Goal: Find specific page/section: Find specific page/section

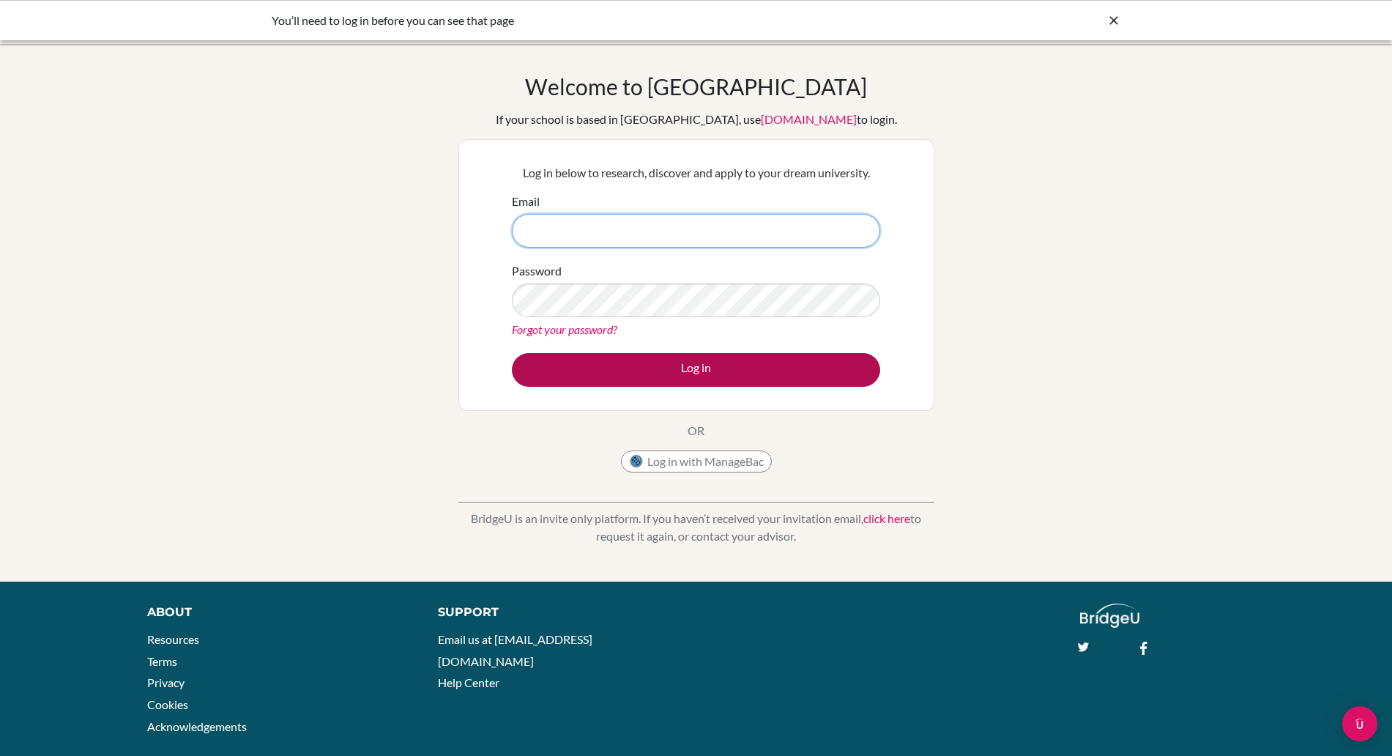
type input "paul.rispin@bisvietnam.com"
click at [672, 364] on button "Log in" at bounding box center [696, 370] width 368 height 34
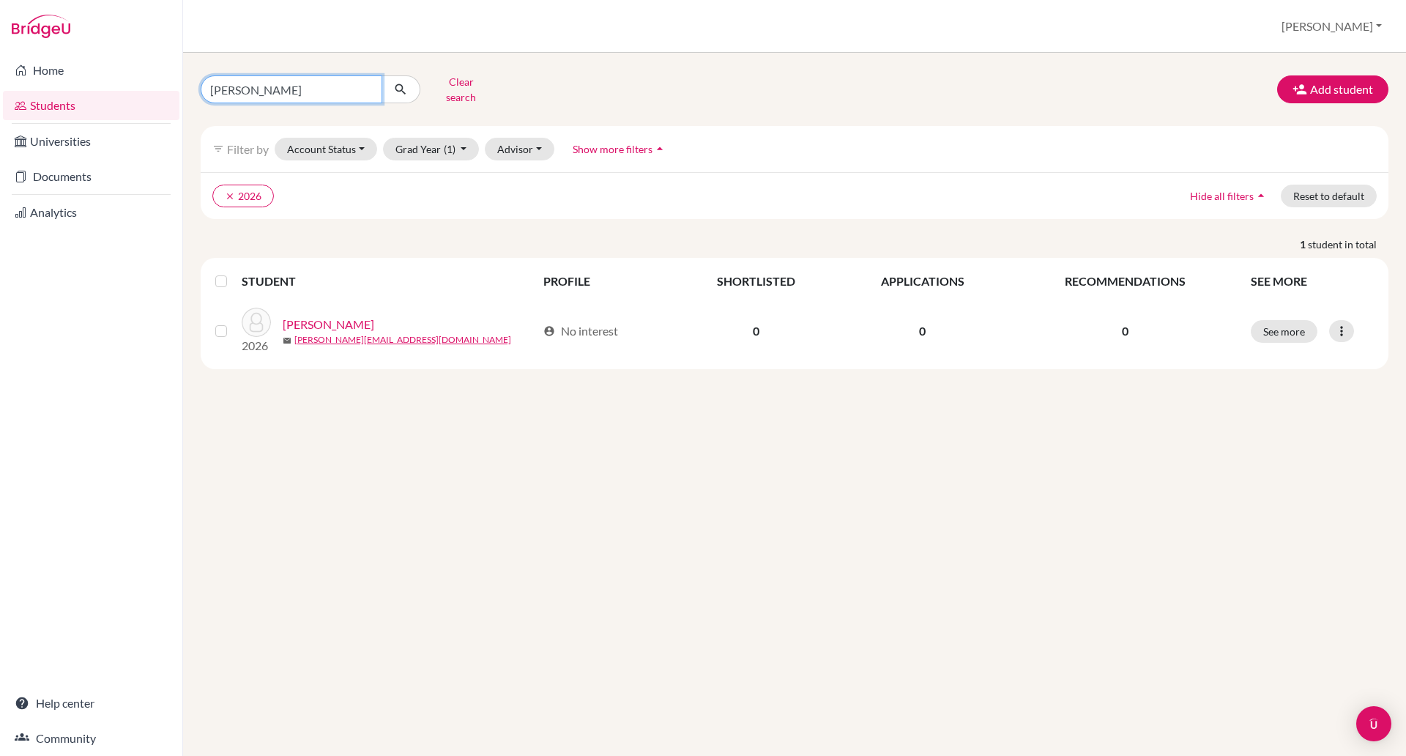
click at [243, 92] on input "[PERSON_NAME]" at bounding box center [292, 89] width 182 height 28
type input "e"
type input "[PERSON_NAME]"
click button "submit" at bounding box center [401, 89] width 39 height 28
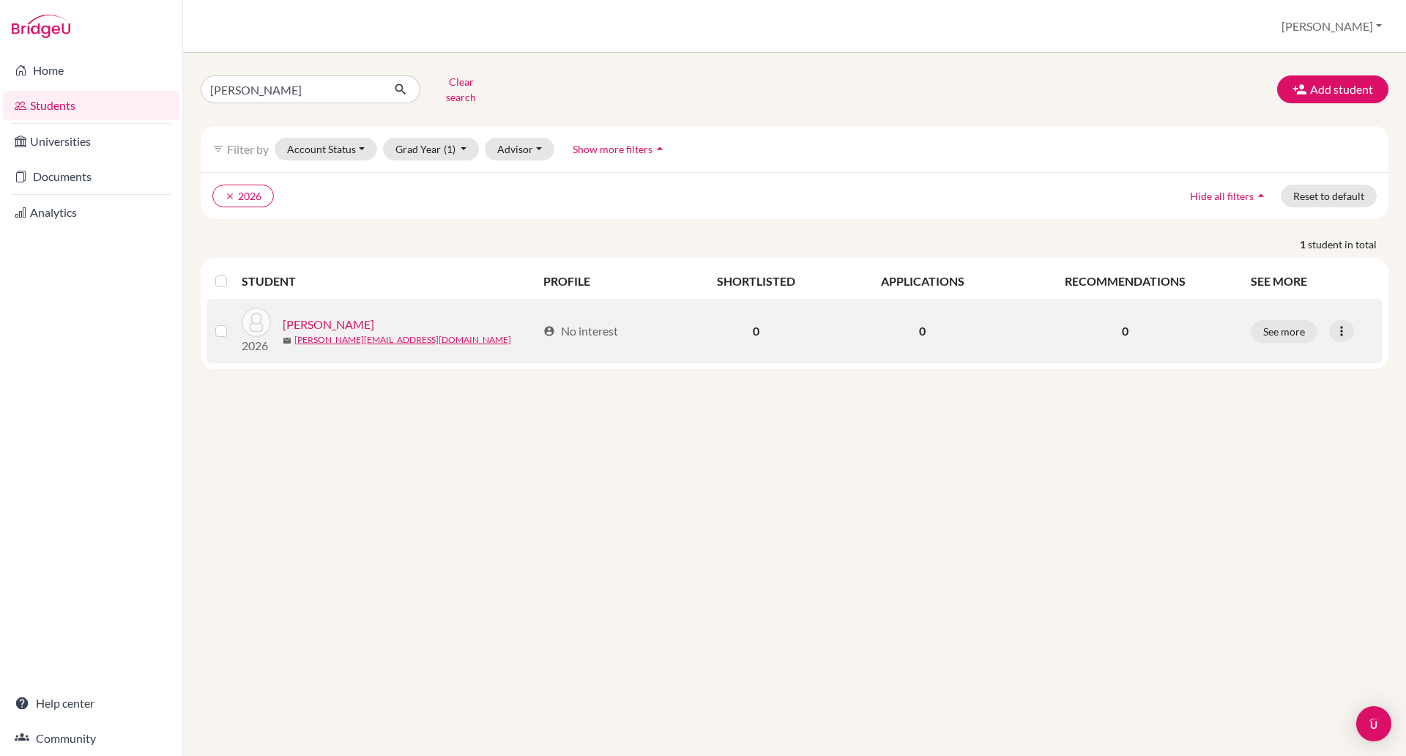
click at [324, 316] on link "[PERSON_NAME]" at bounding box center [329, 325] width 92 height 18
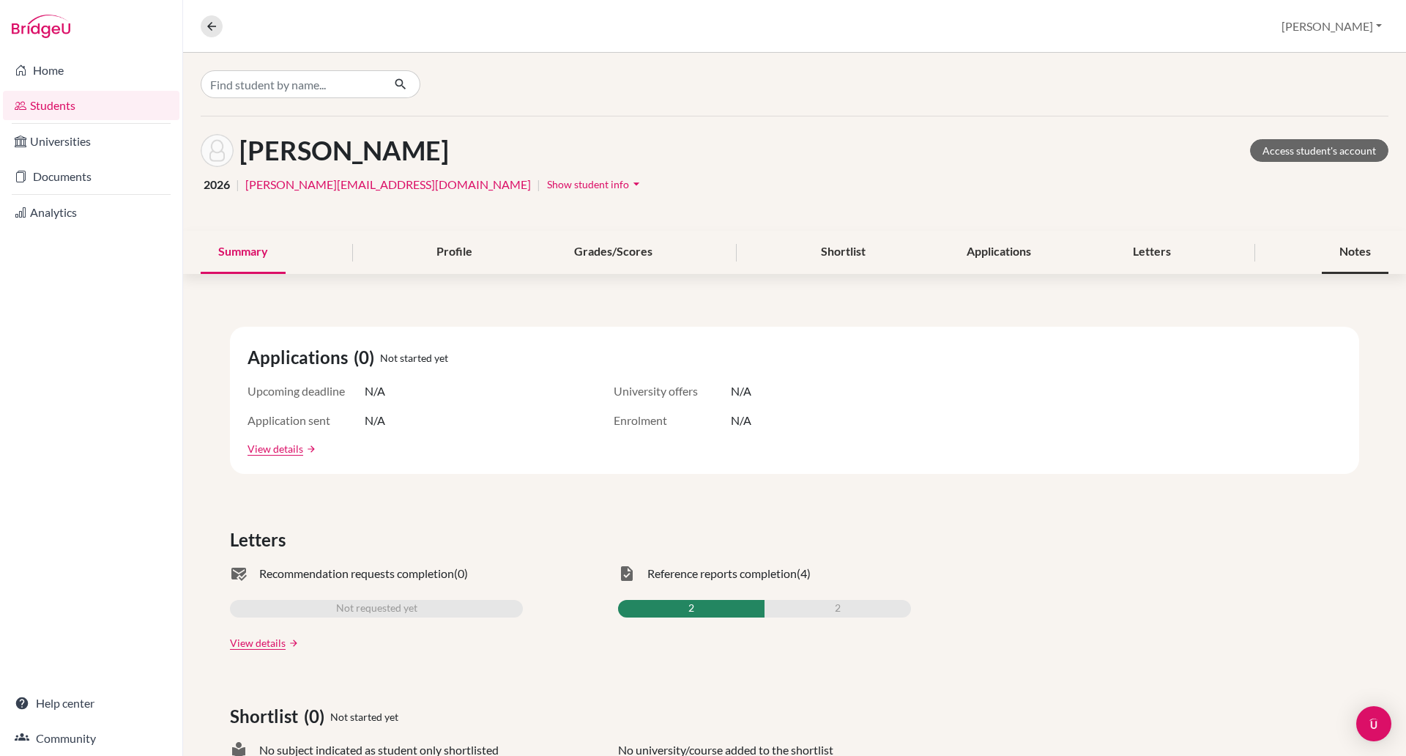
click at [1334, 246] on div "Notes" at bounding box center [1355, 252] width 67 height 43
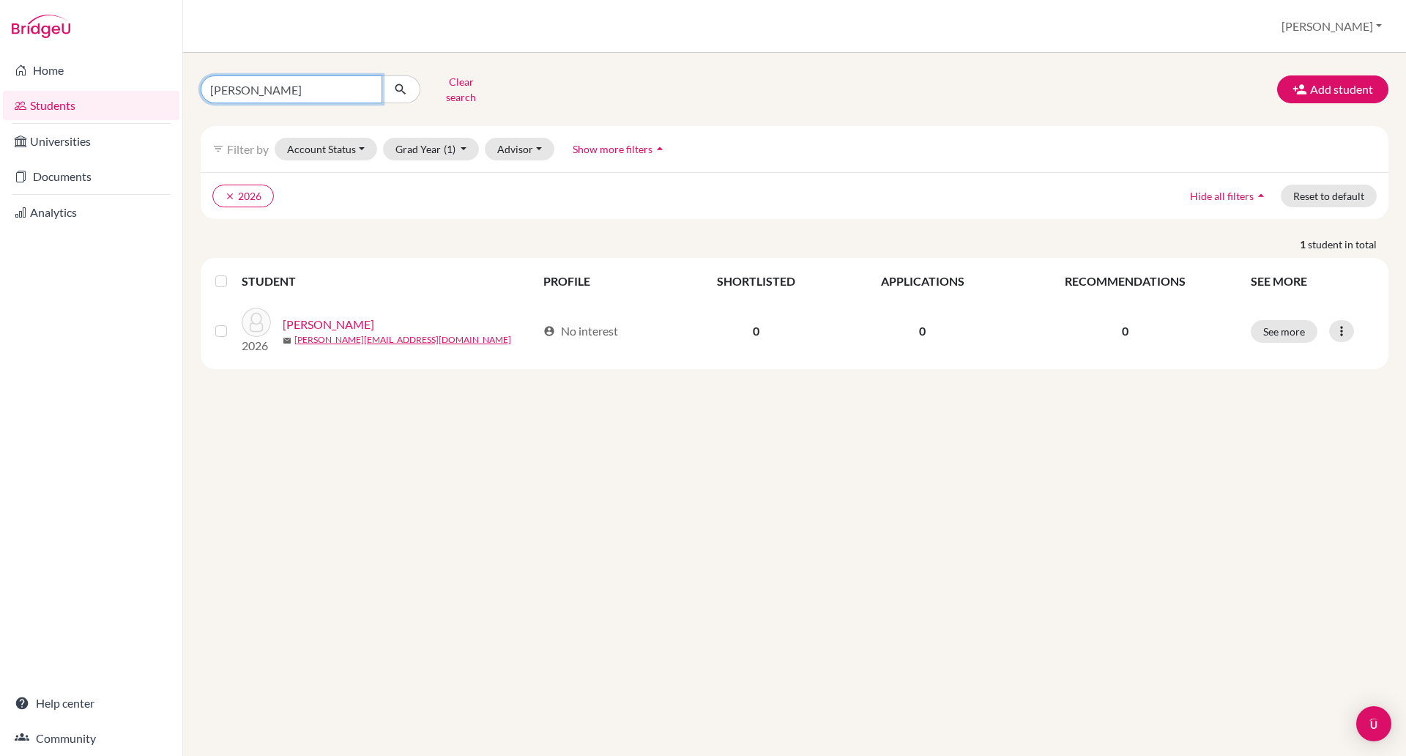
click at [268, 93] on input "[PERSON_NAME]" at bounding box center [292, 89] width 182 height 28
type input "o"
type input "[PERSON_NAME]"
click button "submit" at bounding box center [401, 89] width 39 height 28
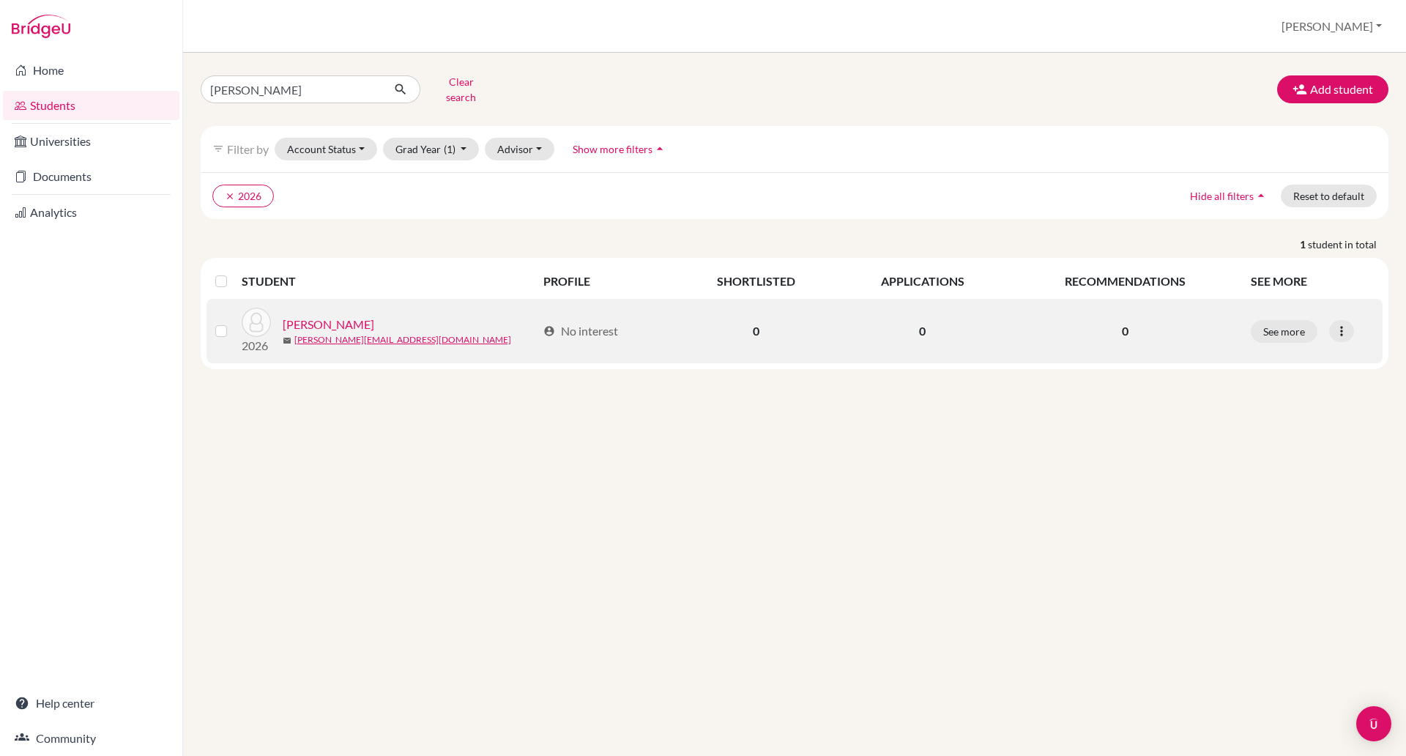
click at [311, 316] on link "[PERSON_NAME]" at bounding box center [329, 325] width 92 height 18
